Goal: Use online tool/utility: Utilize a website feature to perform a specific function

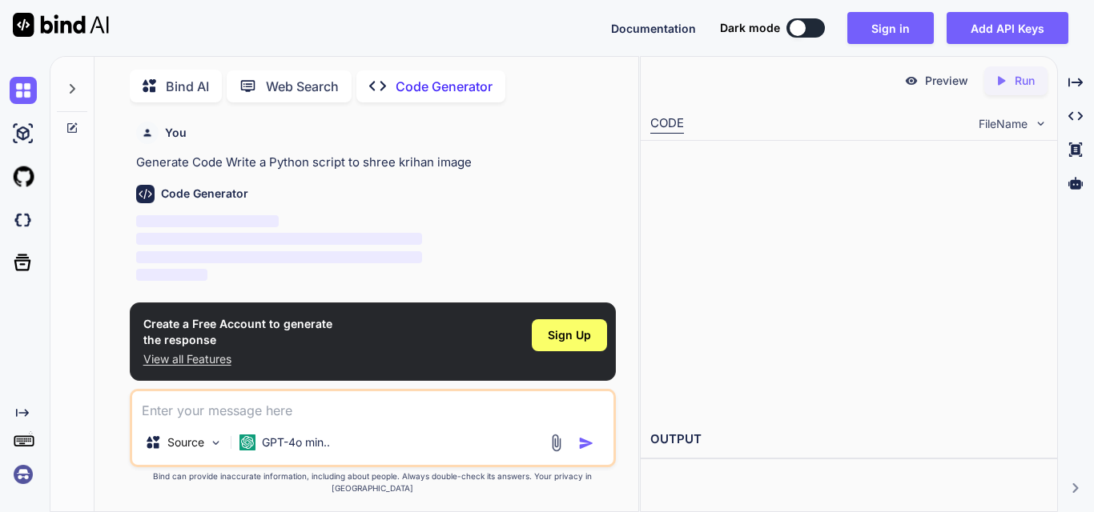
scroll to position [6, 0]
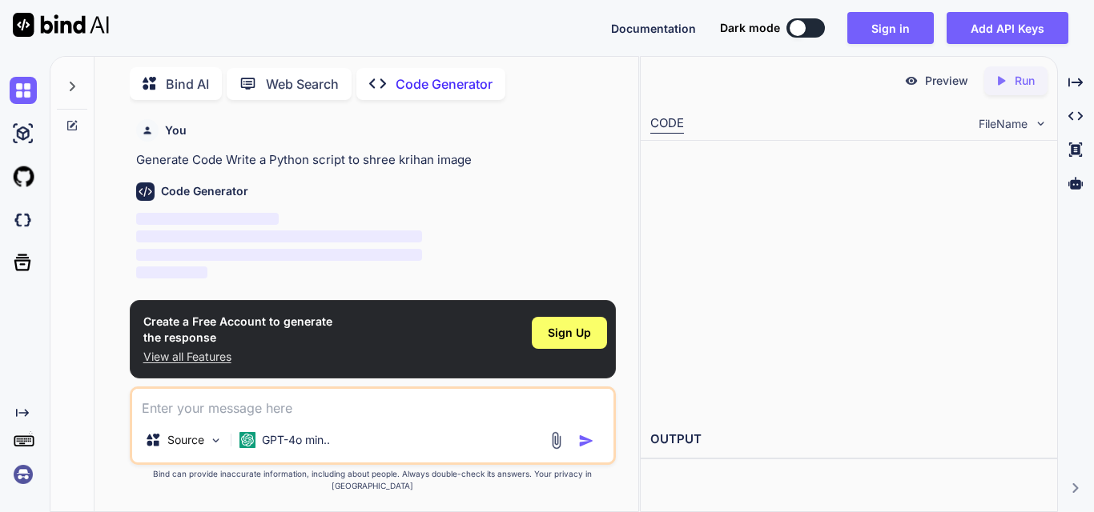
click at [302, 418] on textarea at bounding box center [372, 403] width 481 height 29
type textarea "x"
type textarea "shre"
type textarea "x"
type textarea "shree"
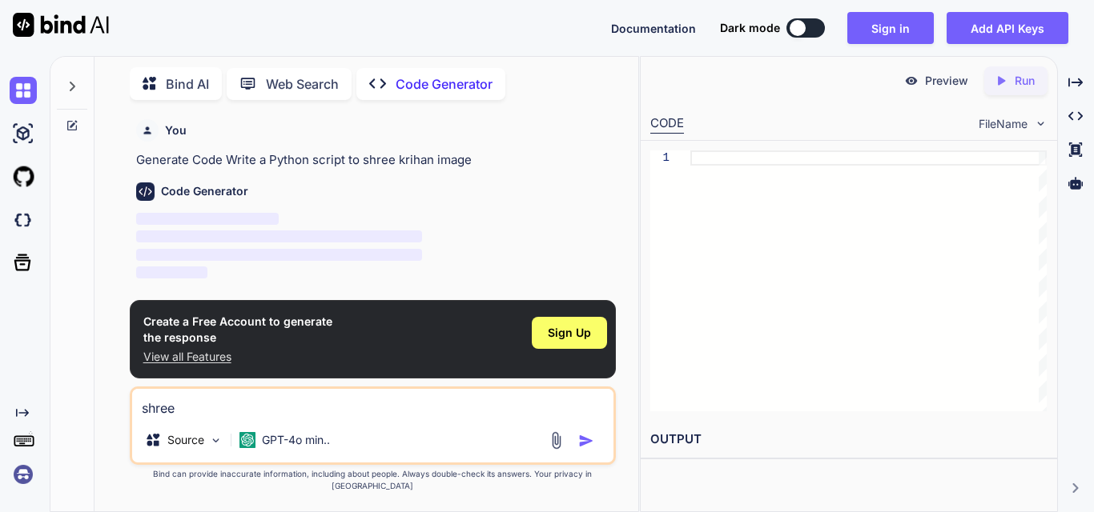
type textarea "x"
type textarea "shree"
type textarea "x"
type textarea "shree k"
type textarea "x"
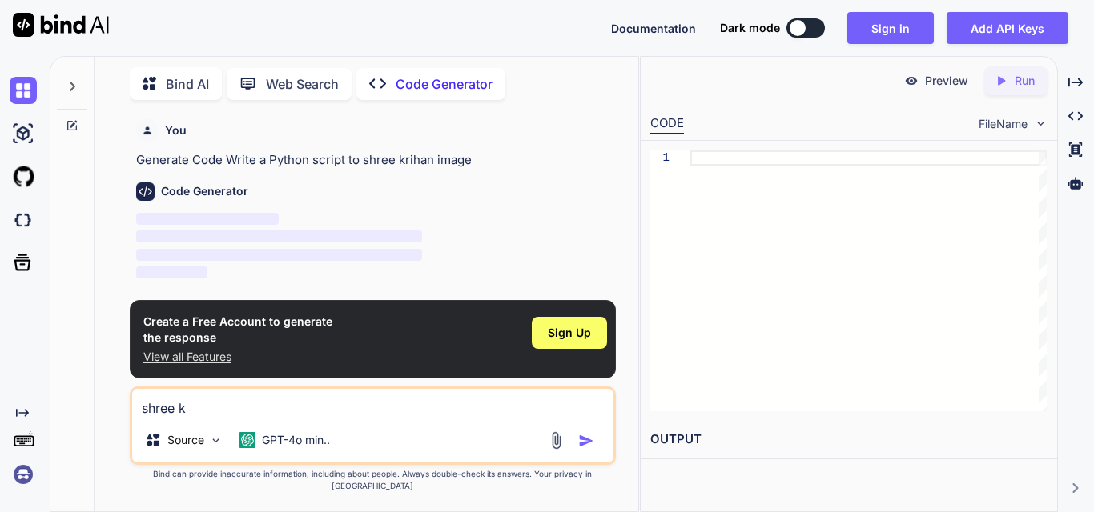
type textarea "shree kr"
type textarea "x"
type textarea "shree kri"
type textarea "x"
type textarea "[PERSON_NAME]"
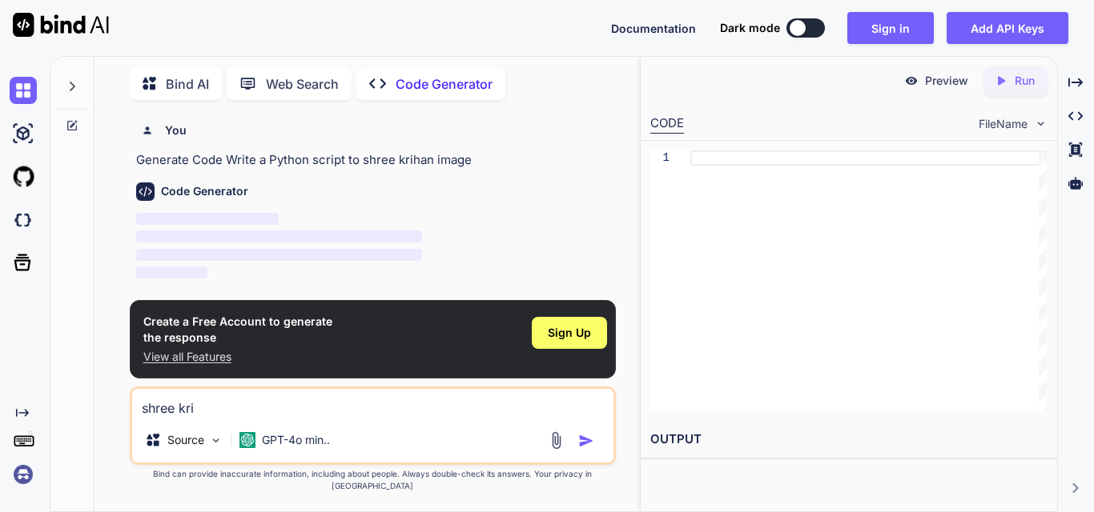
type textarea "x"
type textarea "[PERSON_NAME]"
type textarea "x"
type textarea "[PERSON_NAME]"
type textarea "x"
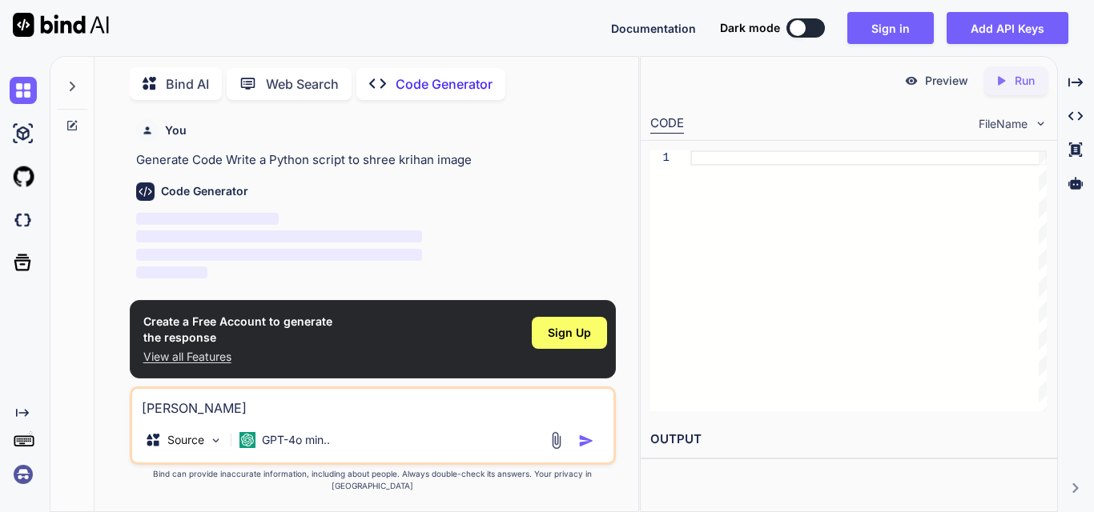
type textarea "[PERSON_NAME]"
type textarea "x"
type textarea "[PERSON_NAME]"
type textarea "x"
type textarea "[PERSON_NAME]"
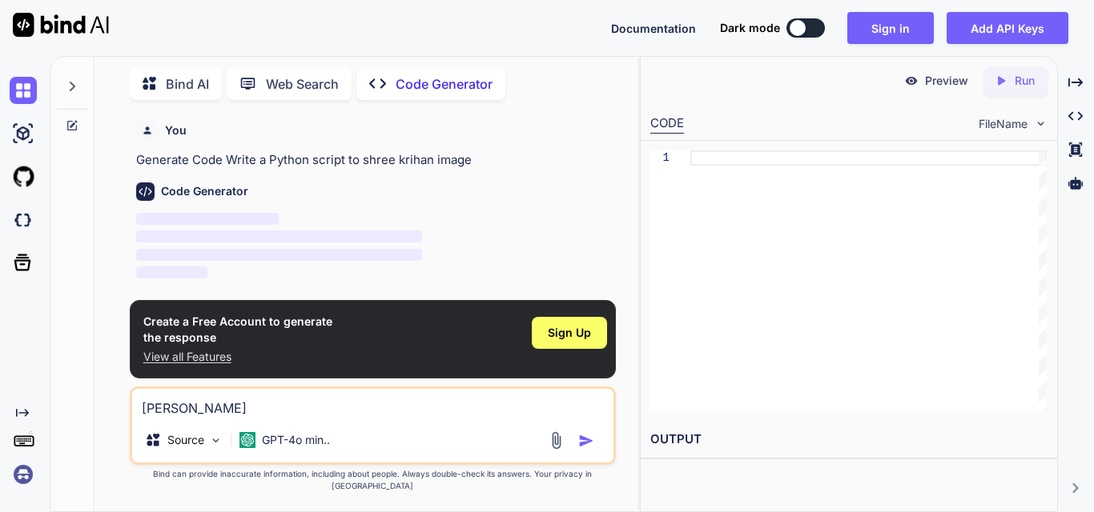
type textarea "x"
type textarea "[PERSON_NAME]"
type textarea "x"
type textarea "[PERSON_NAME]"
type textarea "x"
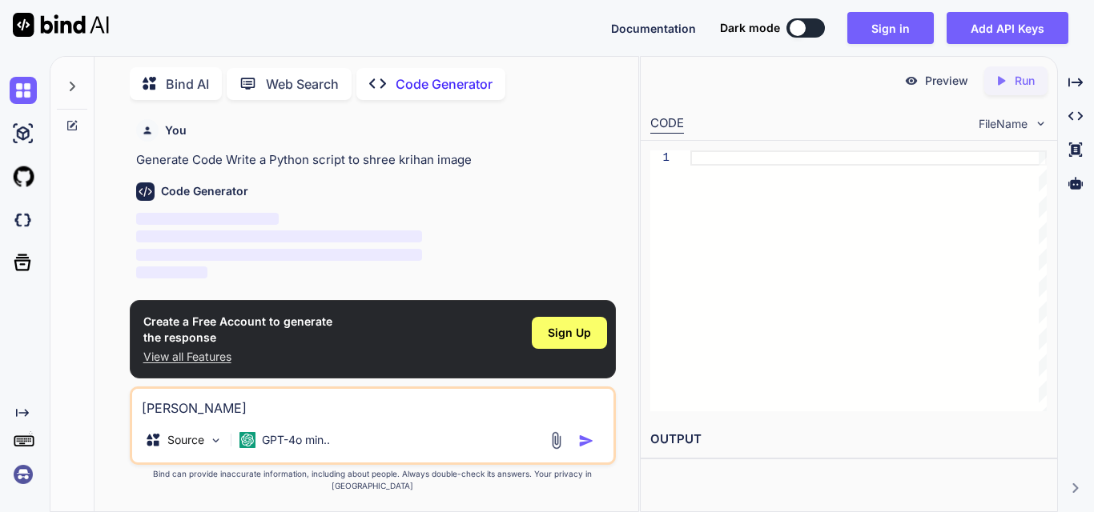
type textarea "[PERSON_NAME]"
type textarea "x"
type textarea "[PERSON_NAME]"
type textarea "x"
type textarea "[PERSON_NAME]"
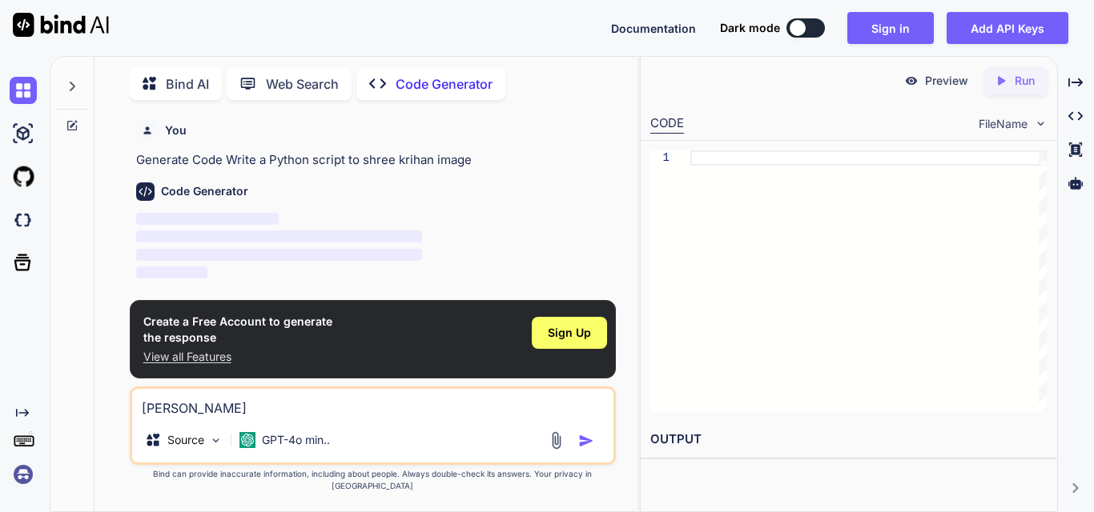
type textarea "x"
type textarea "[PERSON_NAME]"
type textarea "x"
type textarea "[PERSON_NAME]"
type textarea "x"
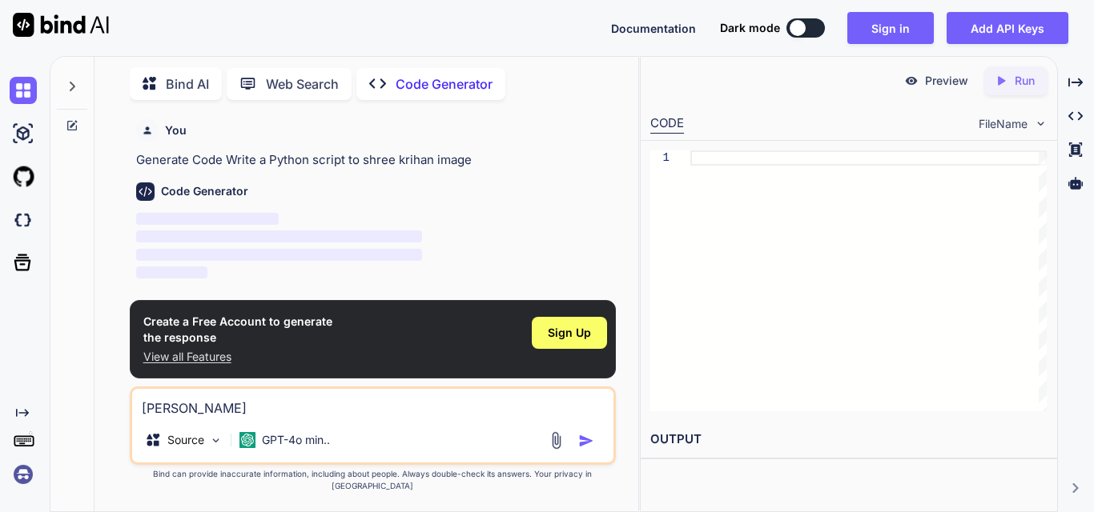
type textarea "[PERSON_NAME]"
type textarea "x"
type textarea "[PERSON_NAME]"
type textarea "x"
type textarea "[PERSON_NAME]"
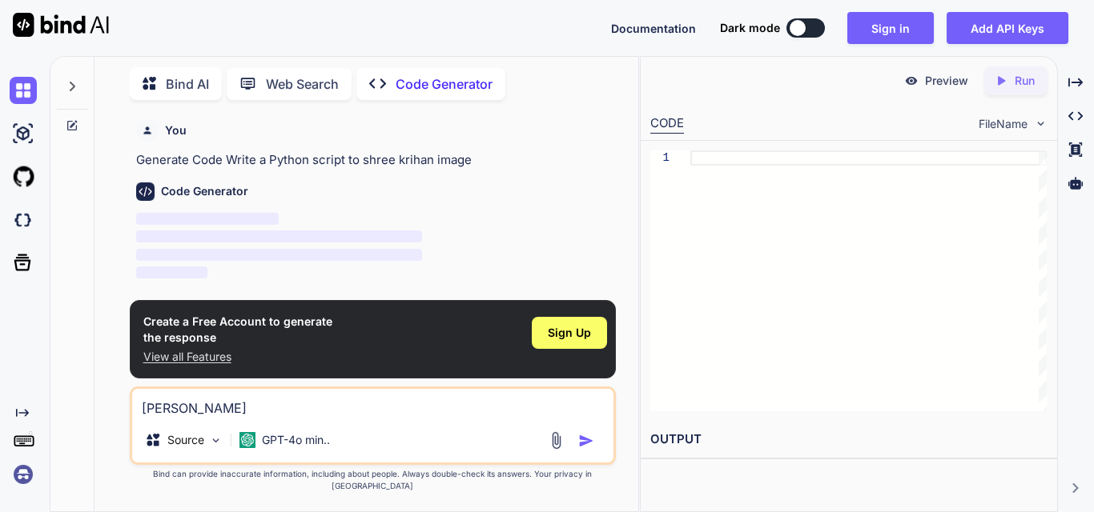
type textarea "x"
type textarea "[PERSON_NAME]"
type textarea "x"
type textarea "[PERSON_NAME]"
type textarea "x"
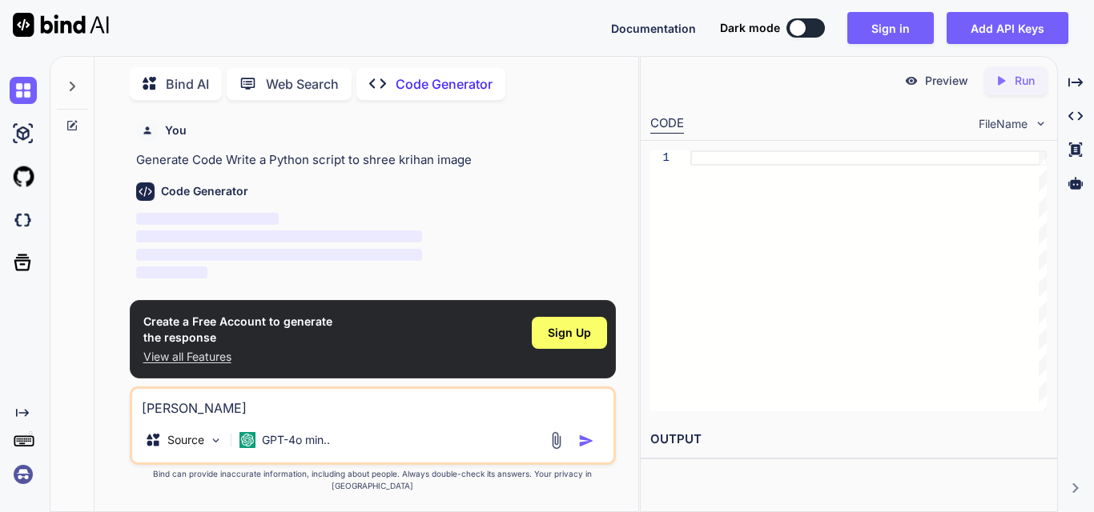
type textarea "[PERSON_NAME]"
type textarea "x"
type textarea "[PERSON_NAME]"
type textarea "x"
type textarea "[PERSON_NAME]"
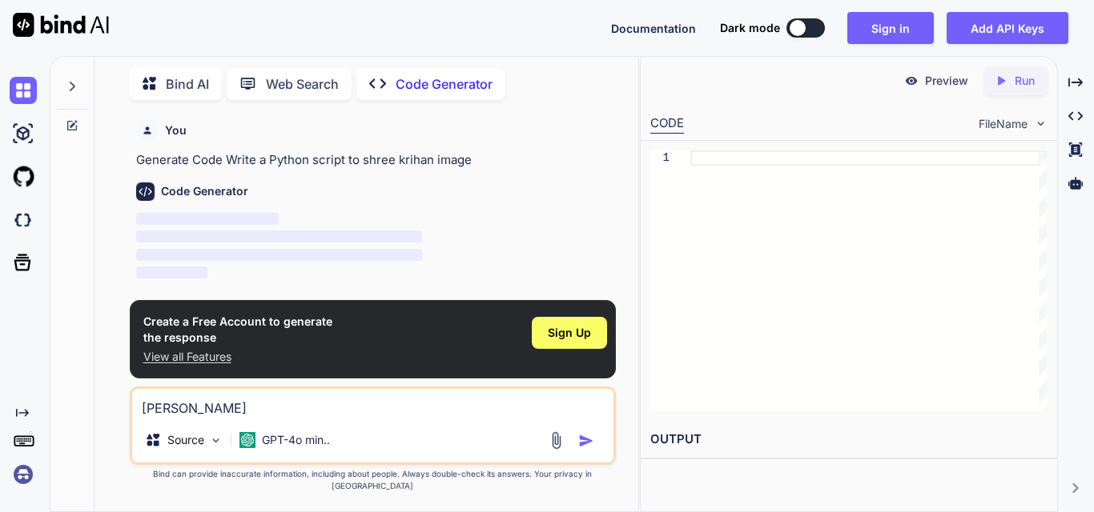
type textarea "x"
type textarea "[PERSON_NAME]"
type textarea "x"
type textarea "[PERSON_NAME]"
type textarea "x"
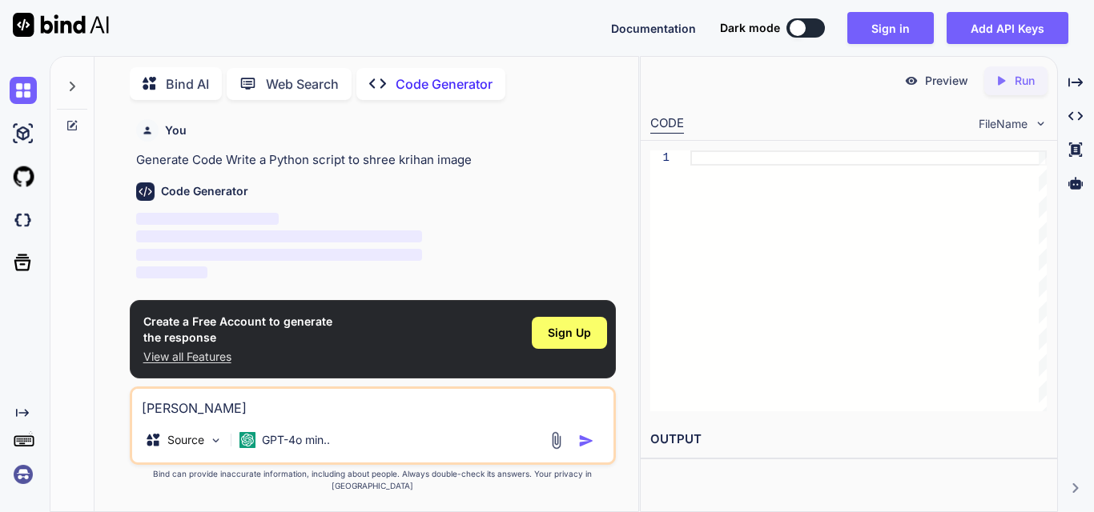
type textarea "[PERSON_NAME]"
type textarea "x"
type textarea "[PERSON_NAME] Image"
type textarea "x"
type textarea "[PERSON_NAME] Image"
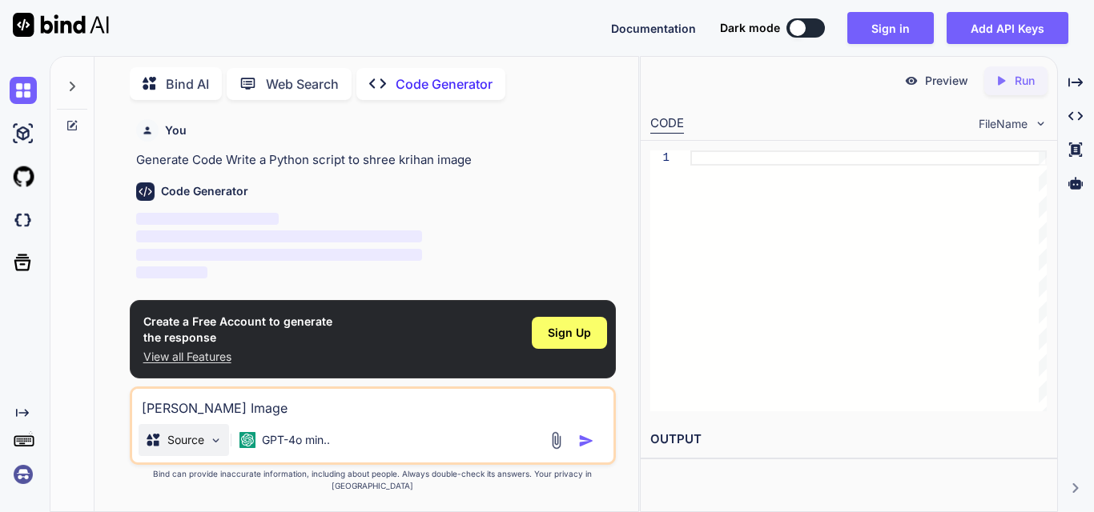
click at [219, 447] on img at bounding box center [216, 441] width 14 height 14
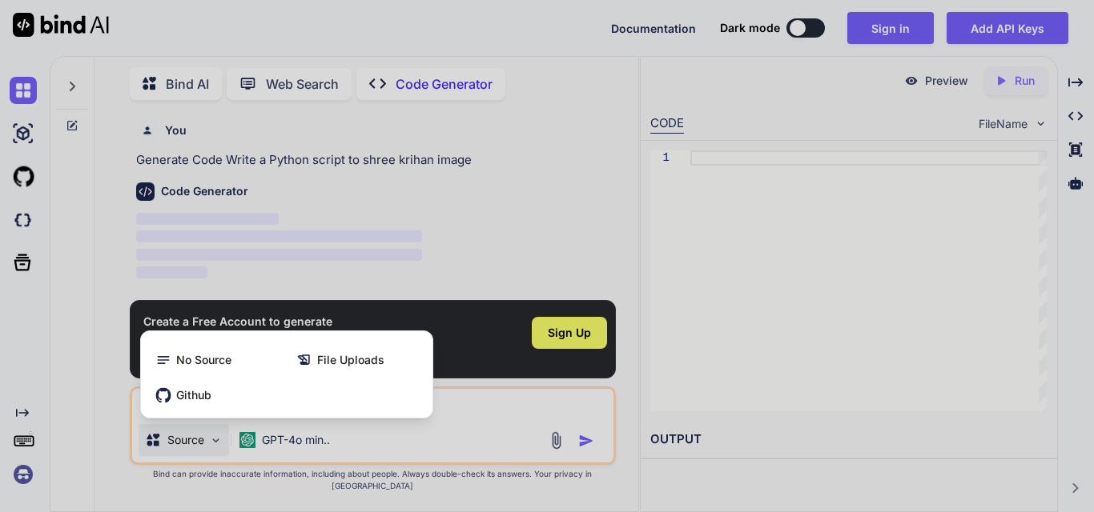
click at [219, 450] on div at bounding box center [547, 256] width 1094 height 512
type textarea "x"
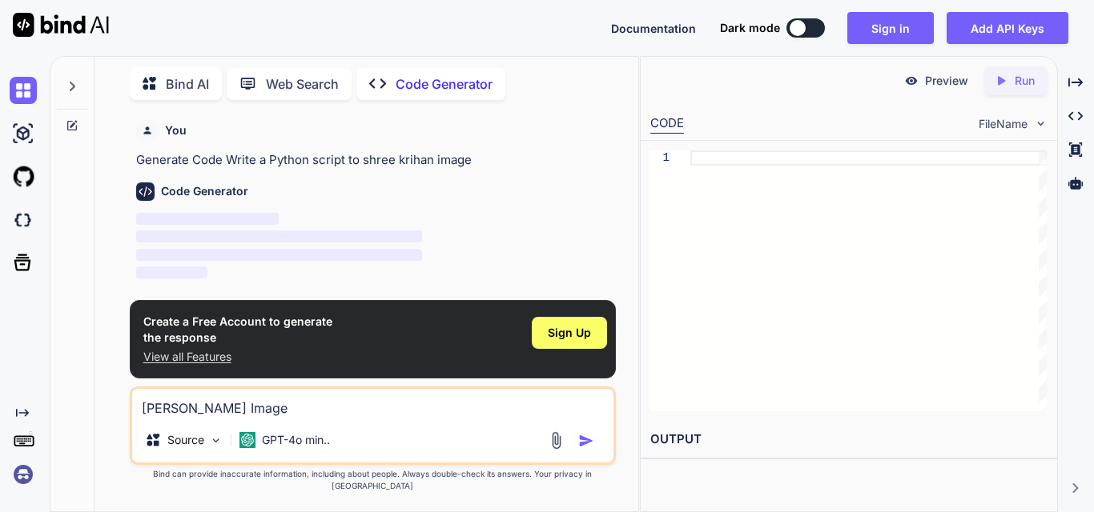
click at [578, 449] on img "button" at bounding box center [586, 441] width 16 height 16
click at [207, 365] on p "View all Features" at bounding box center [237, 357] width 189 height 16
click at [585, 449] on img "button" at bounding box center [586, 441] width 16 height 16
click at [264, 418] on textarea "[PERSON_NAME] Image" at bounding box center [372, 403] width 481 height 29
click at [585, 448] on img "button" at bounding box center [586, 441] width 16 height 16
